Goal: Task Accomplishment & Management: Manage account settings

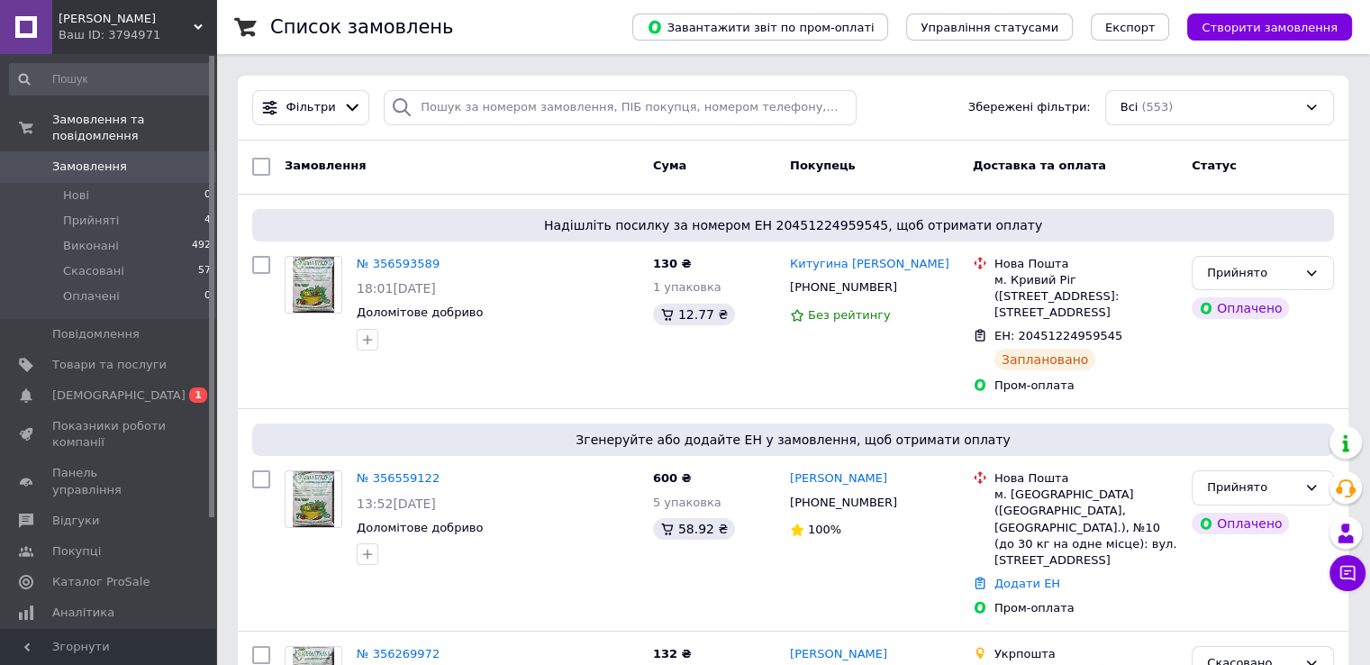
drag, startPoint x: 123, startPoint y: 377, endPoint x: 250, endPoint y: 486, distance: 166.8
click at [123, 387] on span "[DEMOGRAPHIC_DATA]" at bounding box center [109, 395] width 114 height 16
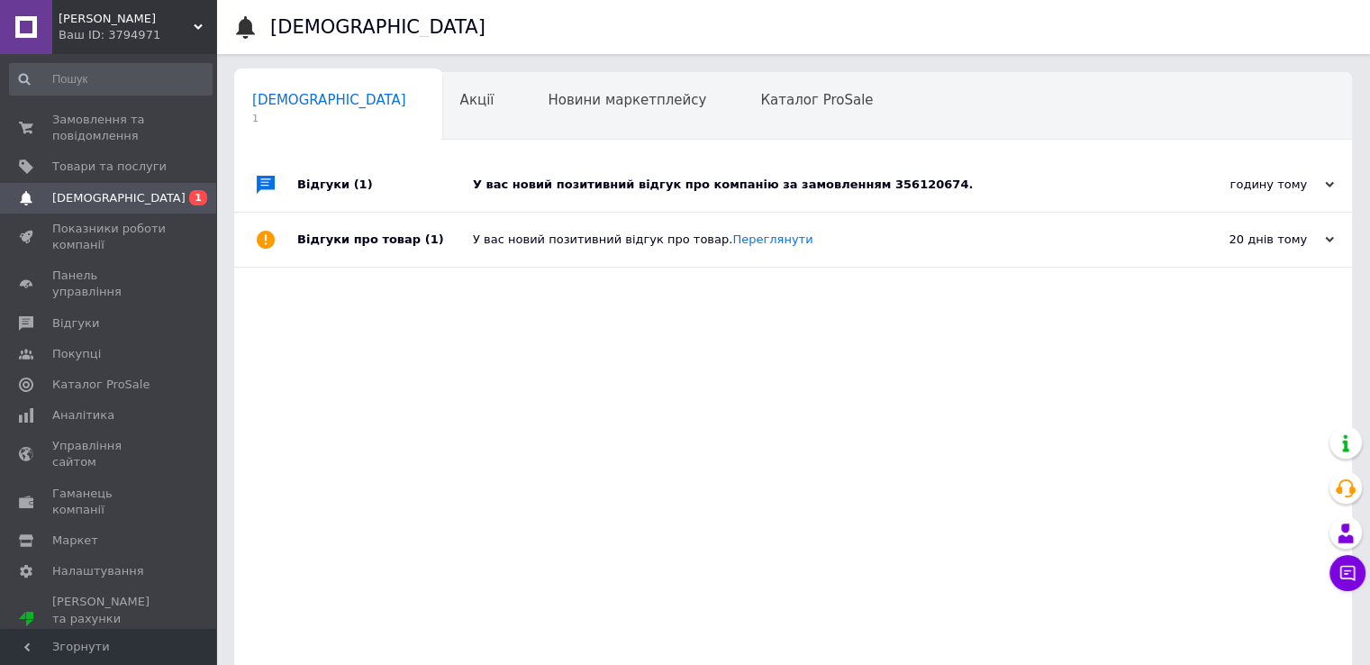
click at [728, 186] on div "У вас новий позитивний відгук про компанію за замовленням 356120674." at bounding box center [813, 185] width 681 height 16
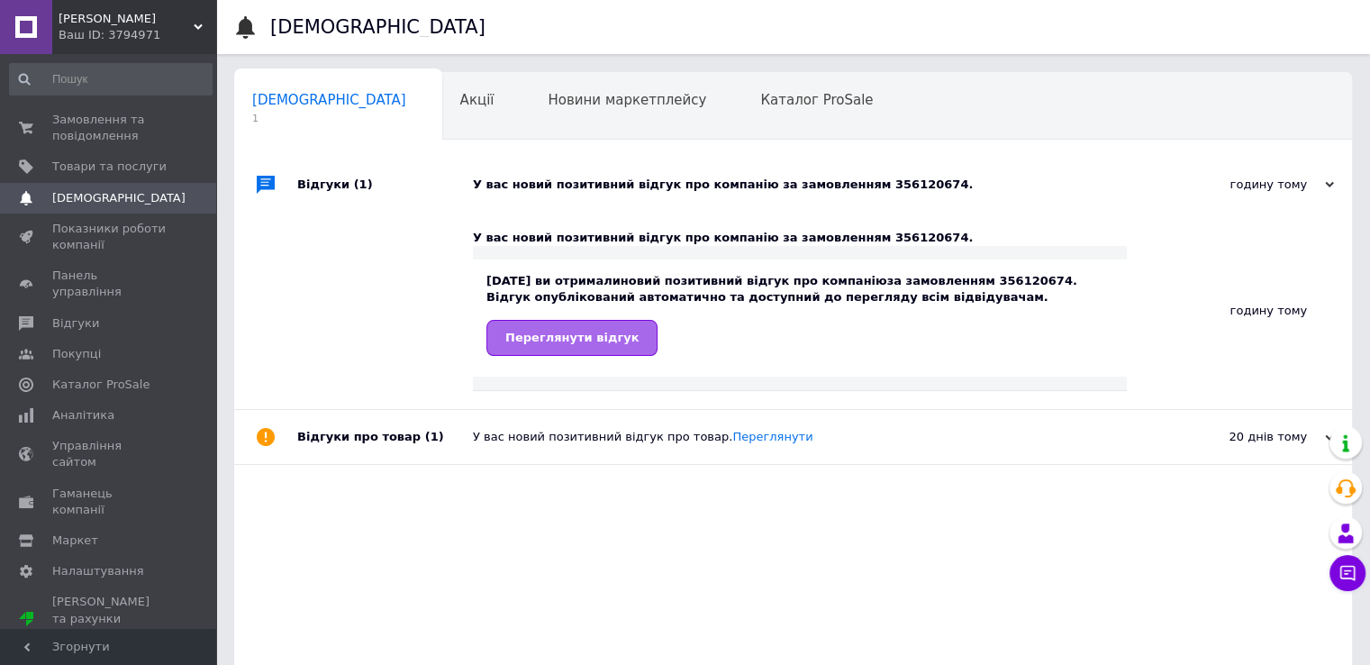
click at [597, 341] on span "Переглянути відгук" at bounding box center [571, 338] width 133 height 14
click at [127, 119] on span "Замовлення та повідомлення" at bounding box center [109, 128] width 114 height 32
